Goal: Transaction & Acquisition: Purchase product/service

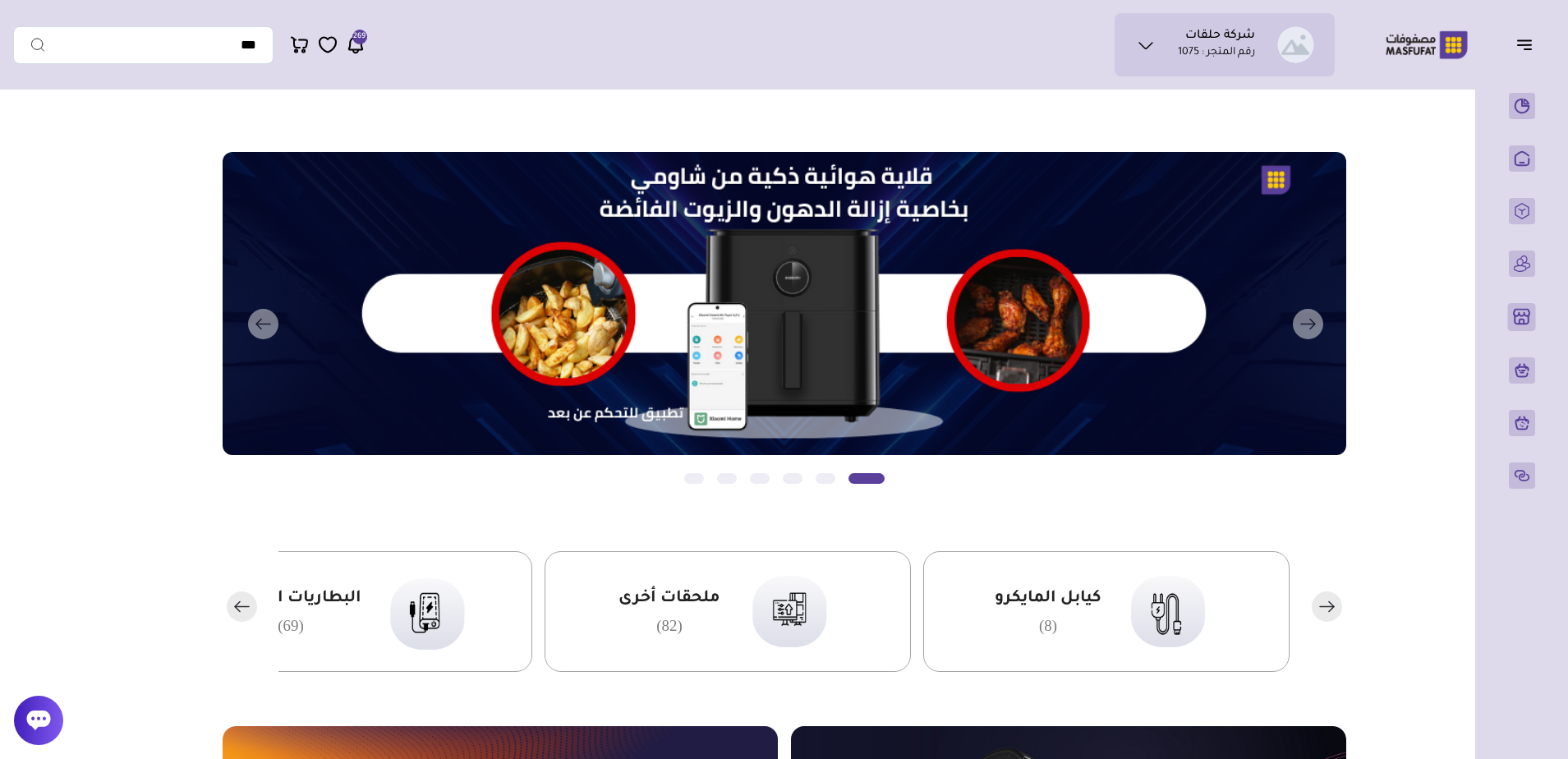
drag, startPoint x: 1054, startPoint y: 626, endPoint x: 1416, endPoint y: 535, distance: 373.3
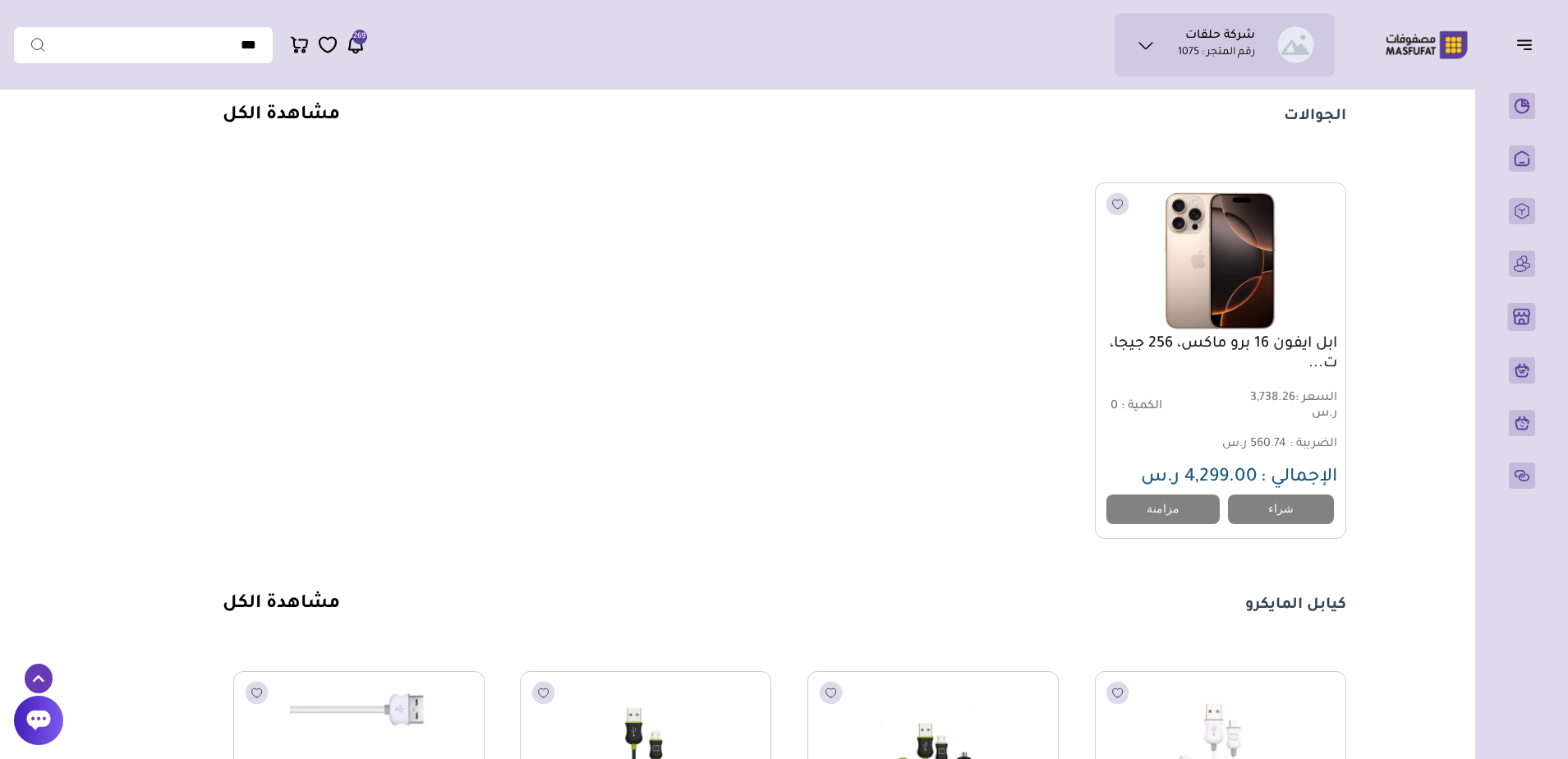
scroll to position [9459, 0]
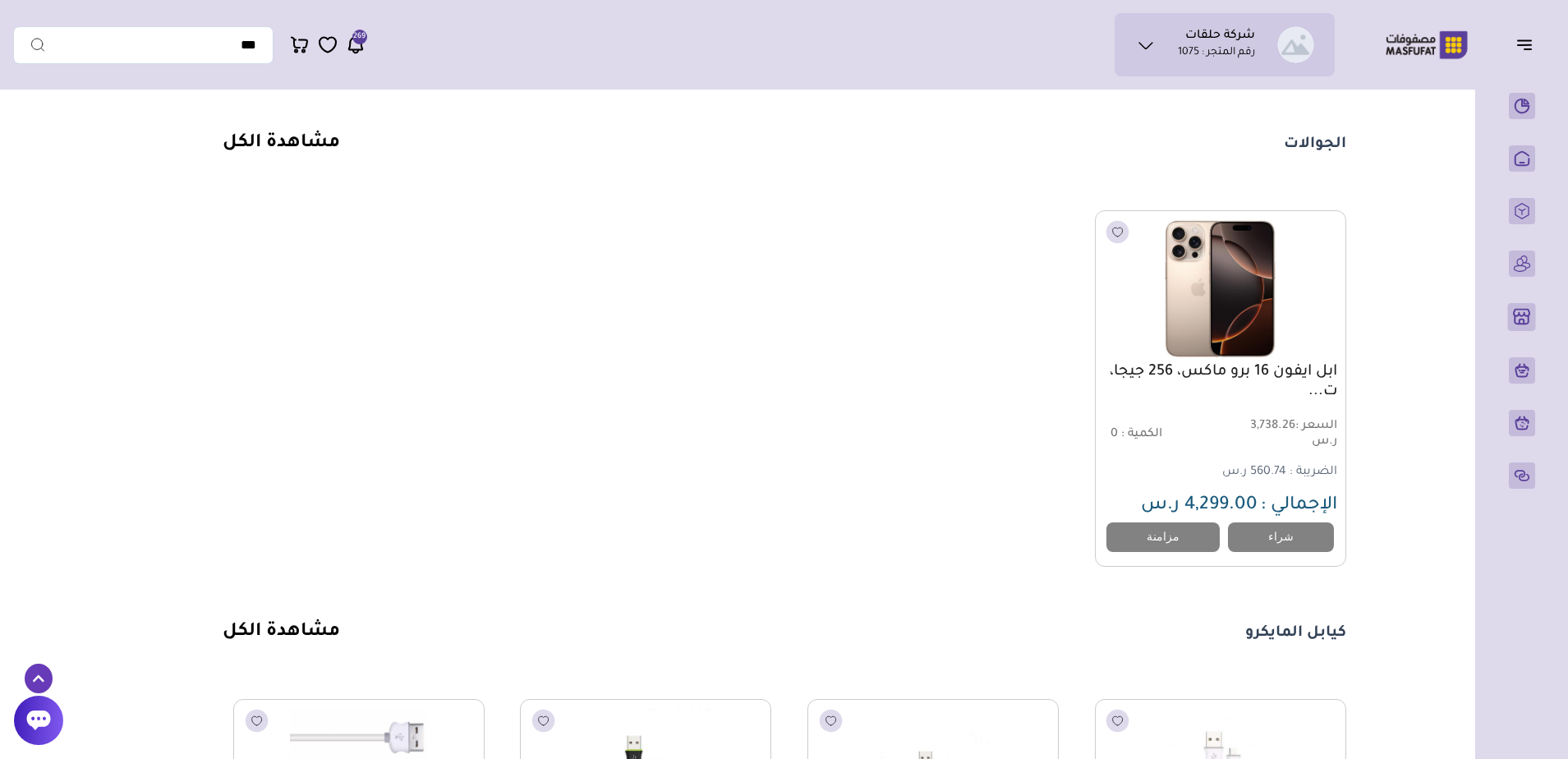
click at [1186, 402] on link "ابل ايفون 16 برو ماكس، 256 جيجا، ت..." at bounding box center [1220, 382] width 233 height 40
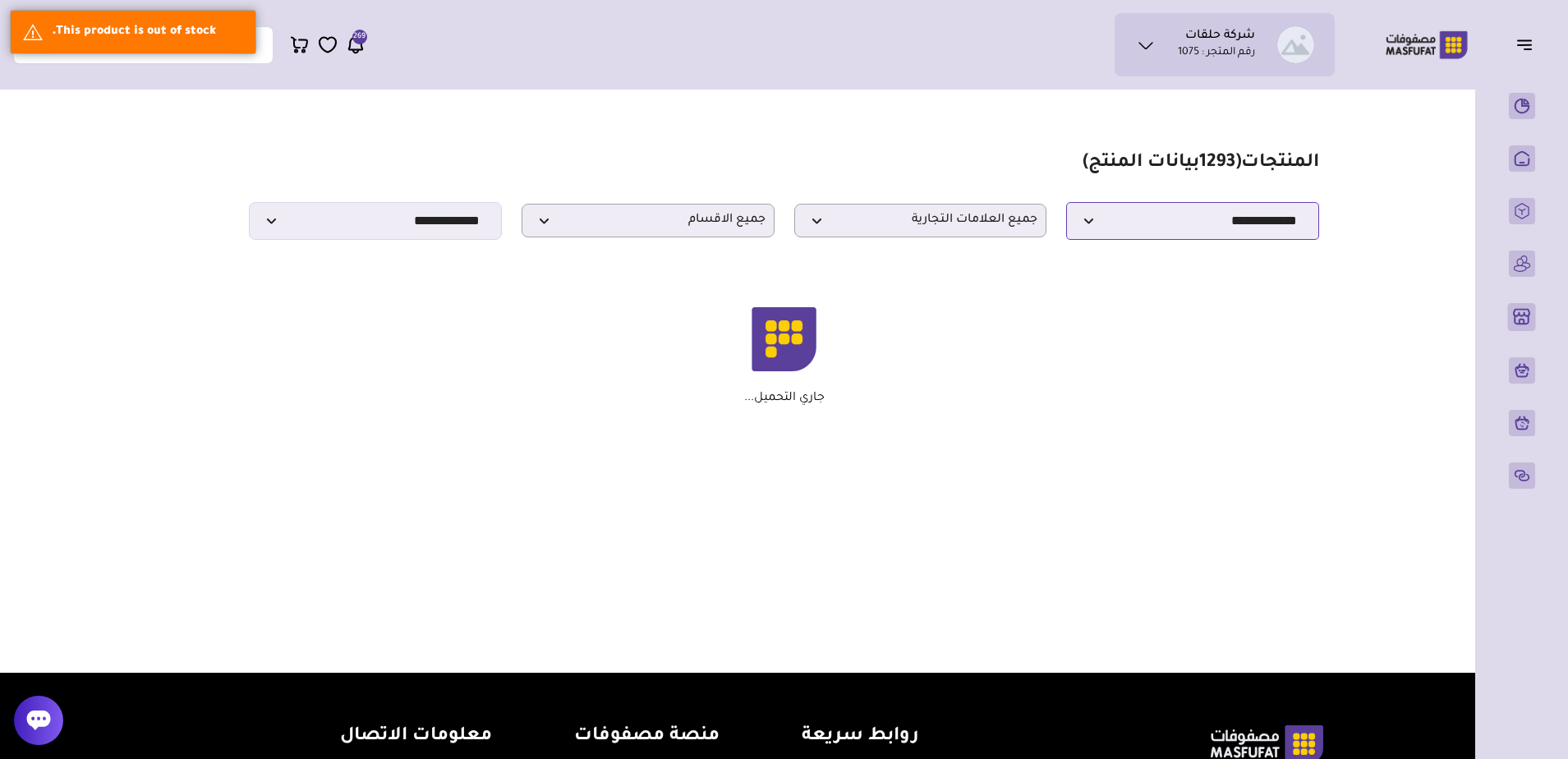
click at [1126, 224] on select "**********" at bounding box center [1193, 220] width 253 height 38
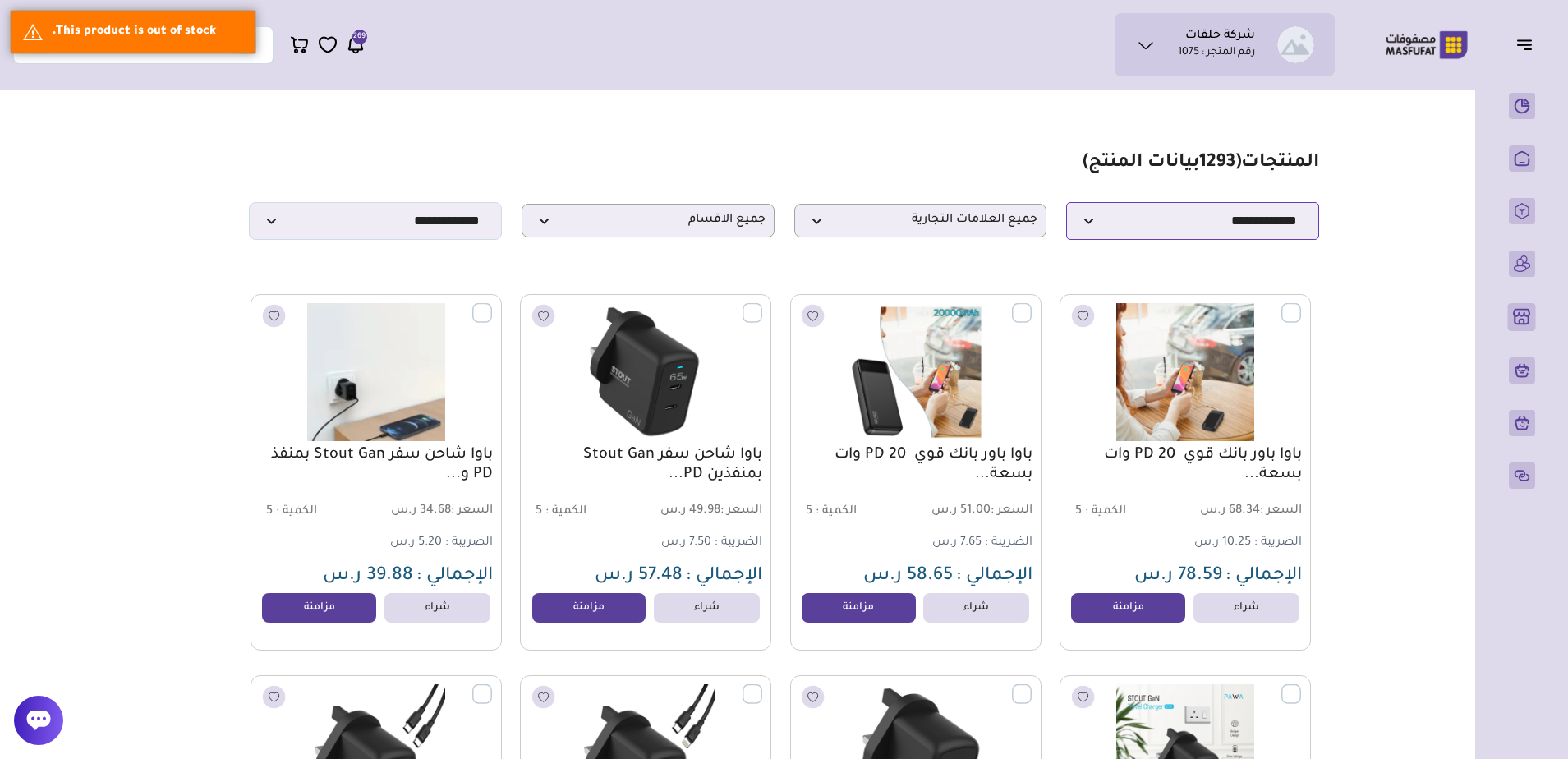
click at [1126, 224] on select "**********" at bounding box center [1193, 220] width 253 height 38
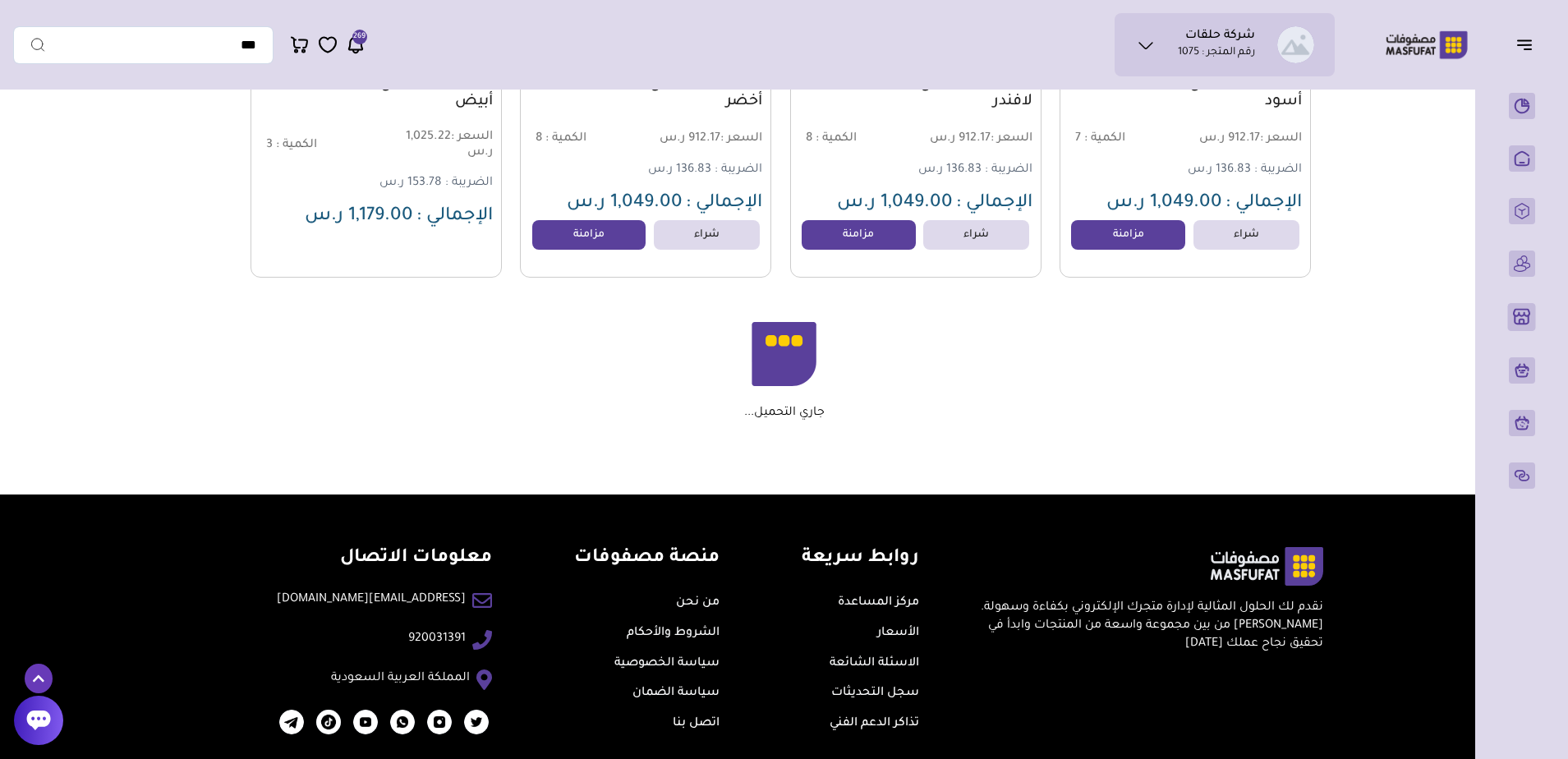
scroll to position [7663, 0]
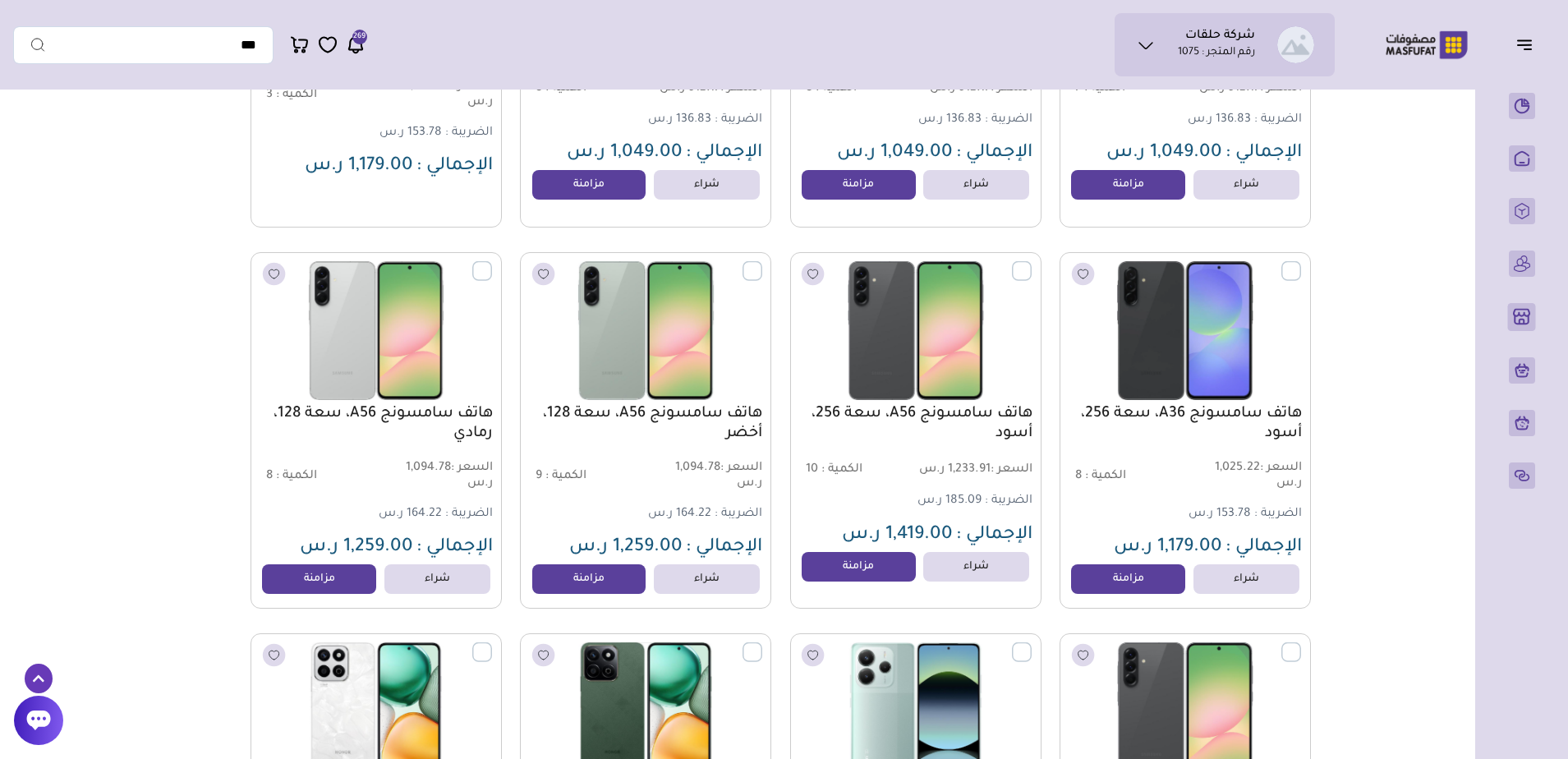
click at [38, 680] on icon at bounding box center [38, 678] width 28 height 30
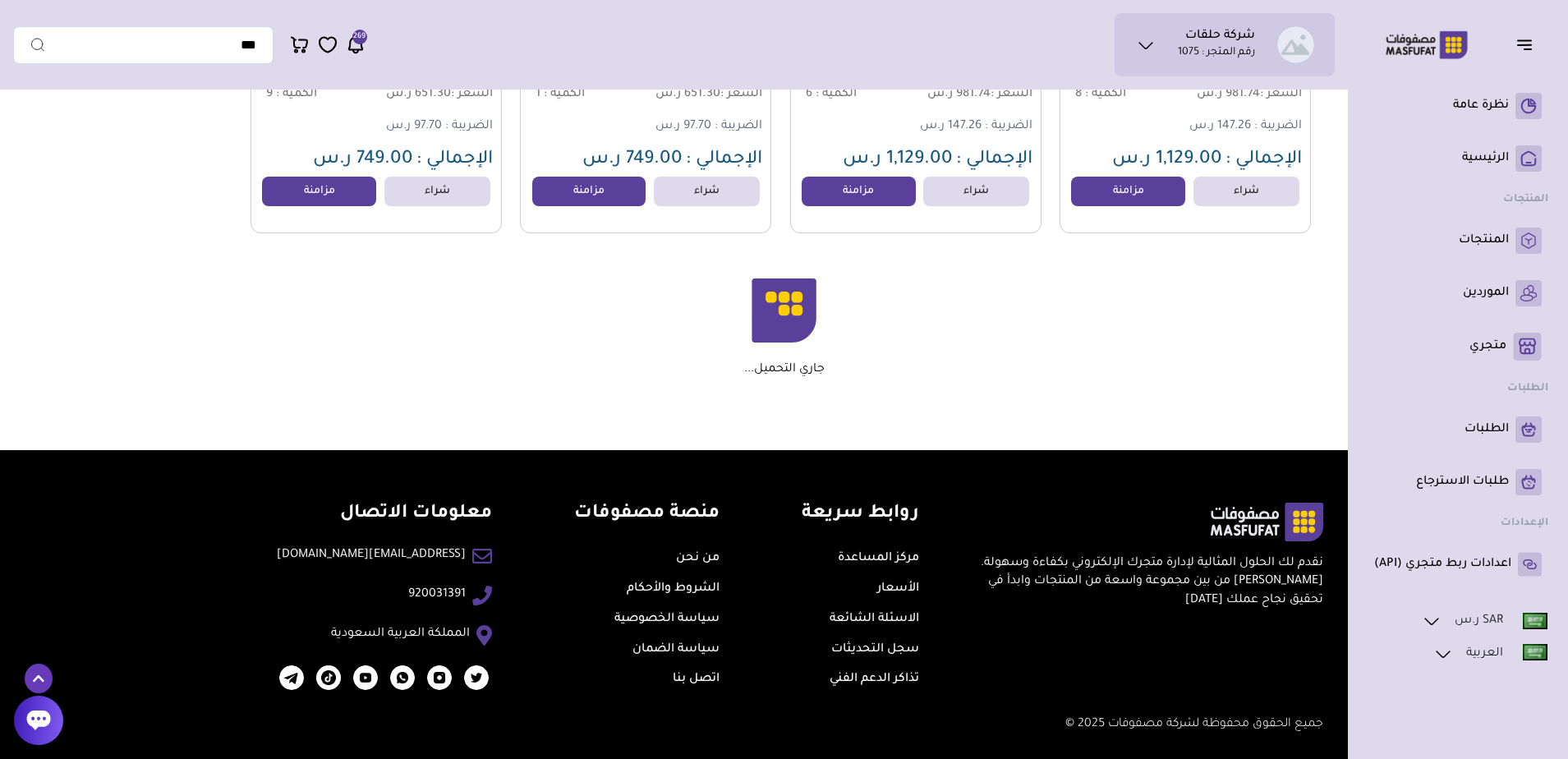
scroll to position [69, 0]
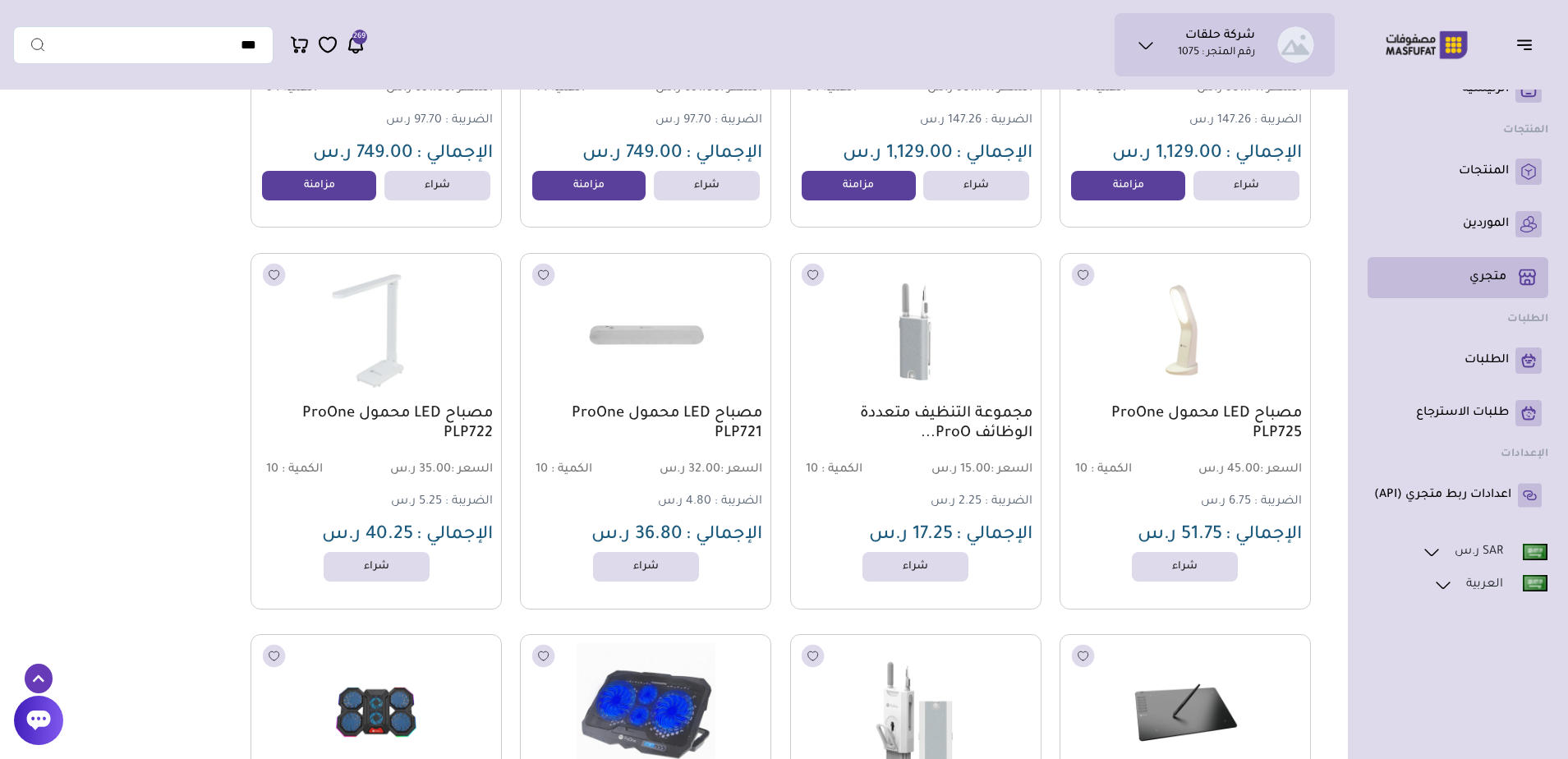
click at [1440, 274] on link "متجري ( 0 )" at bounding box center [1457, 277] width 167 height 28
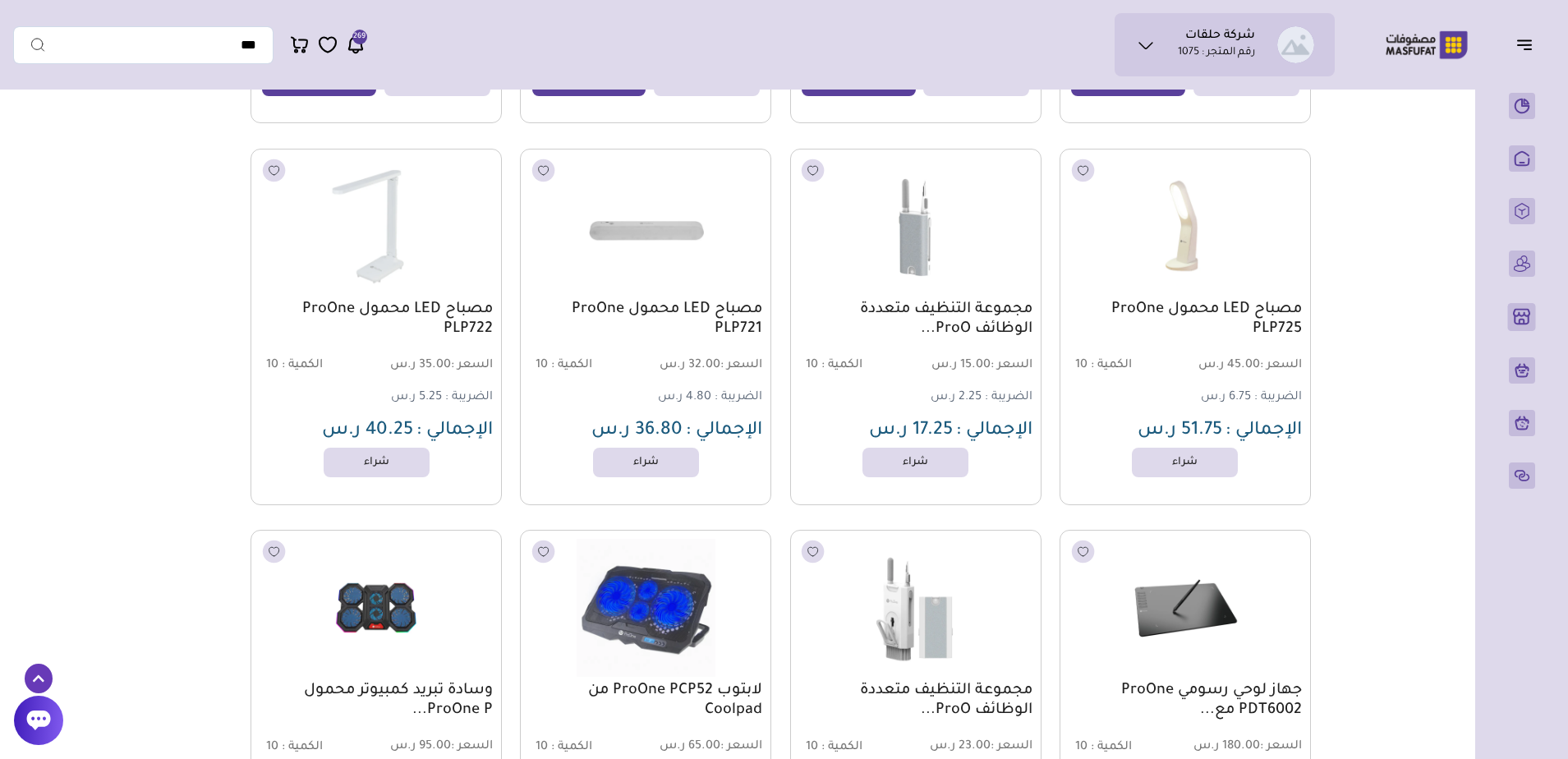
scroll to position [13627, 0]
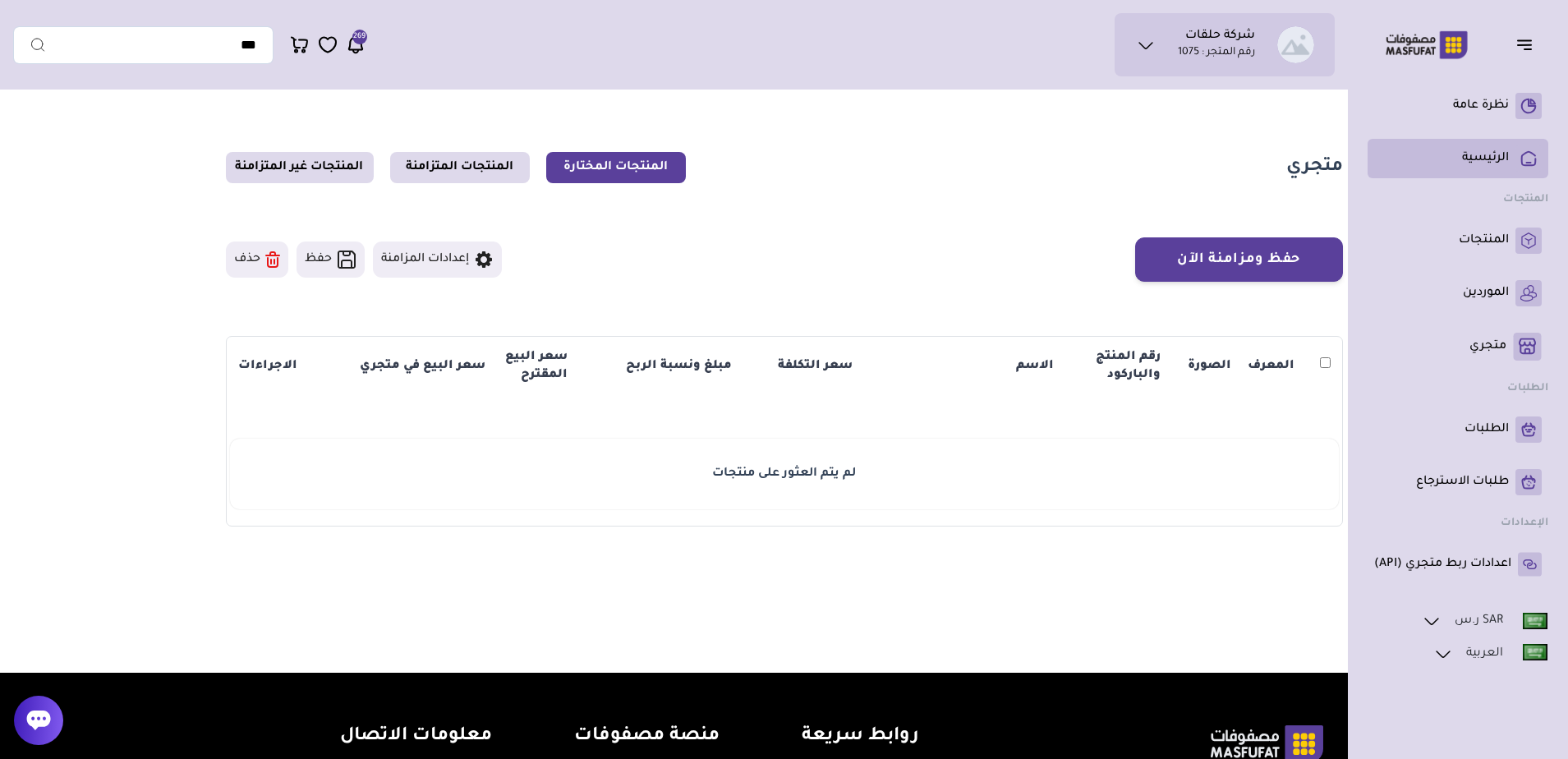
click at [1451, 143] on li "الرئيسية" at bounding box center [1457, 158] width 181 height 40
click at [1457, 104] on p "نظرة عامة" at bounding box center [1481, 106] width 56 height 16
